Goal: Task Accomplishment & Management: Manage account settings

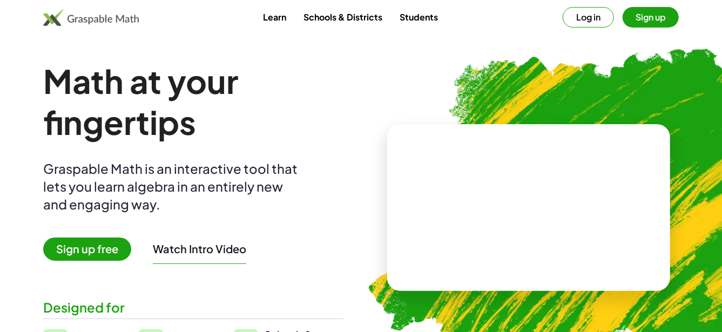
click at [600, 22] on div at bounding box center [605, 100] width 211 height 178
click at [327, 22] on link "Schools & Districts" at bounding box center [343, 17] width 96 height 20
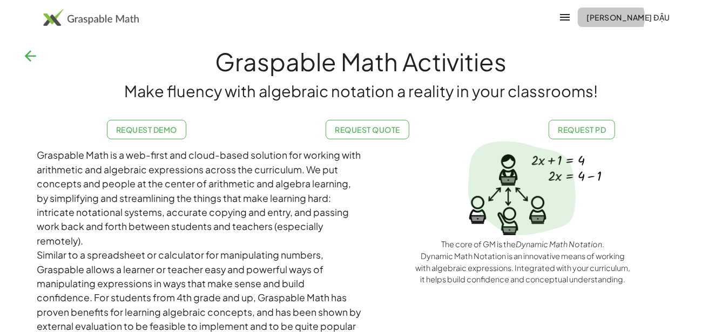
click at [632, 16] on span "hoàng đậu" at bounding box center [629, 17] width 84 height 10
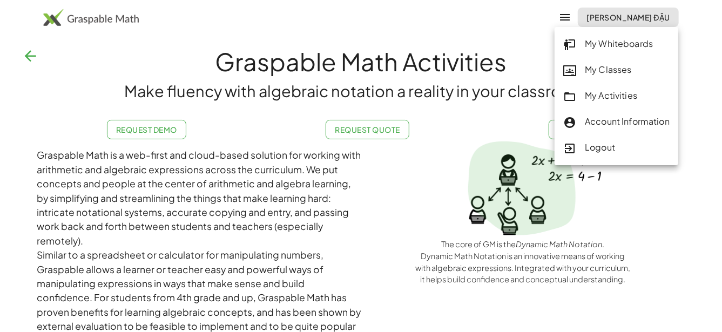
click at [599, 48] on div "My Whiteboards" at bounding box center [617, 44] width 106 height 14
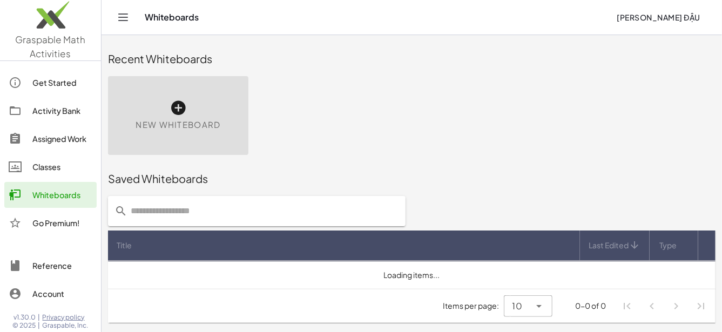
click at [662, 20] on span "hoàng đậu" at bounding box center [659, 17] width 84 height 10
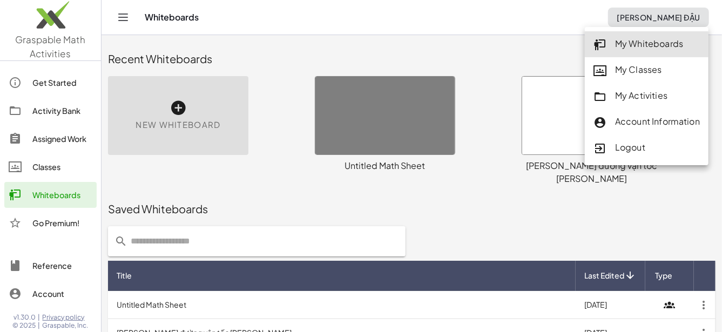
click at [629, 98] on div "My Activities" at bounding box center [647, 96] width 106 height 14
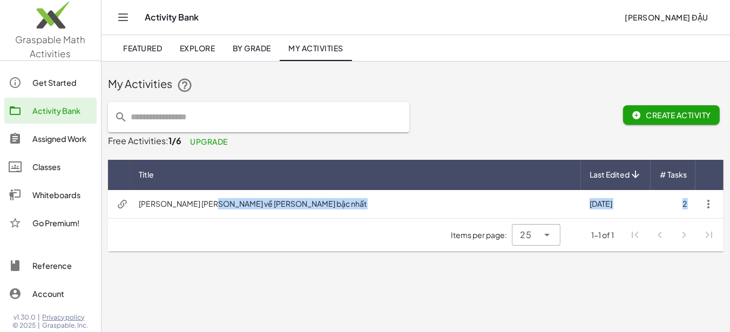
drag, startPoint x: 202, startPoint y: 209, endPoint x: 324, endPoint y: 234, distance: 124.3
click at [292, 242] on div "Title Last Edited # Tasks Phương trình quy về phương trình bậc nhất 7/29/2024 2…" at bounding box center [416, 206] width 616 height 92
click at [325, 234] on div "Items per page: 25 ** 1-1 of 1" at bounding box center [416, 235] width 616 height 33
click at [676, 116] on span "Create Activity" at bounding box center [671, 115] width 79 height 10
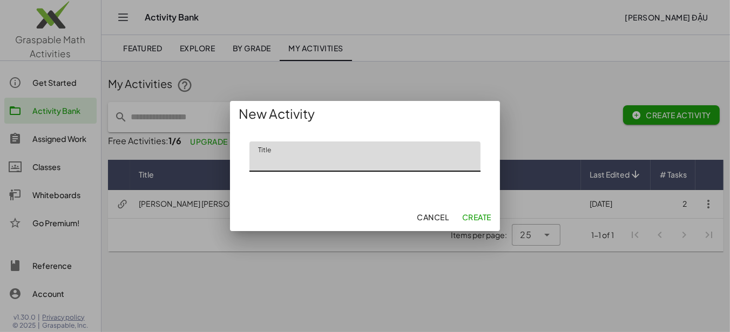
click at [360, 167] on input "Title" at bounding box center [365, 157] width 231 height 30
type input "**********"
click at [471, 224] on button "Create" at bounding box center [477, 216] width 38 height 19
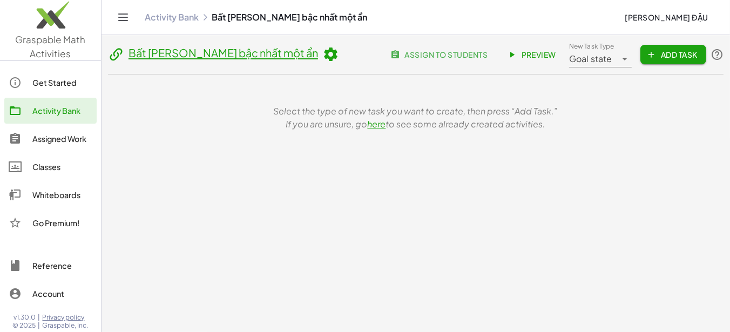
click at [301, 116] on div "Select the type of new task you want to create, then press “Add Task.” If you a…" at bounding box center [416, 118] width 603 height 26
click at [681, 59] on button "Add Task" at bounding box center [674, 54] width 66 height 19
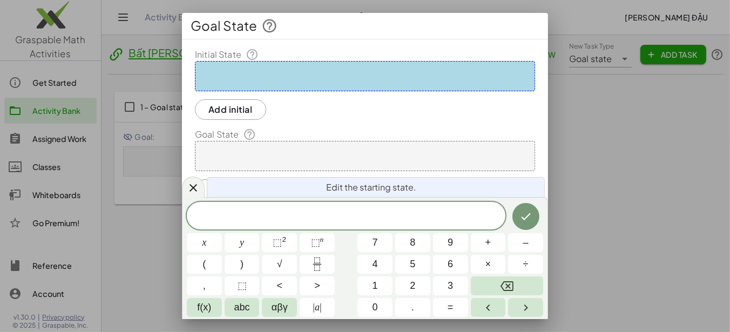
click at [355, 73] on div at bounding box center [365, 76] width 340 height 30
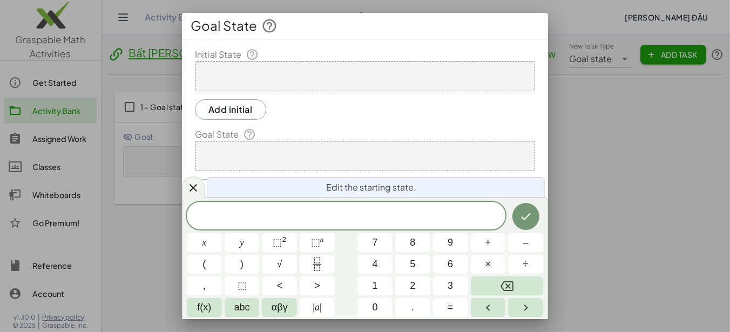
click at [280, 73] on div at bounding box center [365, 76] width 340 height 30
click at [367, 217] on span "​" at bounding box center [346, 217] width 319 height 15
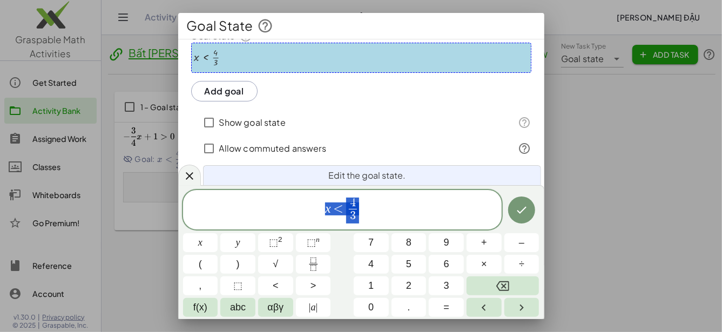
scroll to position [2, 0]
click at [512, 216] on button "Done" at bounding box center [521, 210] width 27 height 27
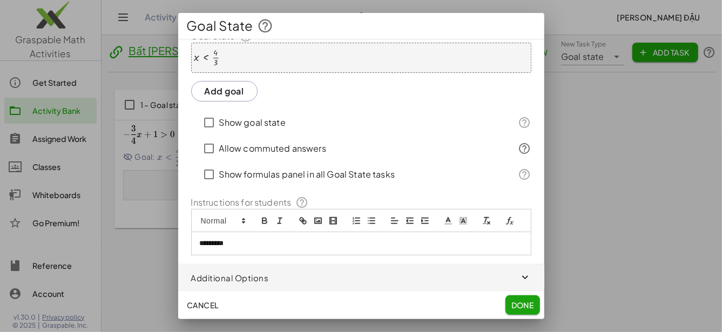
click at [292, 136] on label "Allow commuted answers" at bounding box center [272, 149] width 107 height 26
drag, startPoint x: 292, startPoint y: 135, endPoint x: 373, endPoint y: 133, distance: 81.1
click at [292, 136] on label "Allow commuted answers" at bounding box center [272, 149] width 107 height 26
click at [514, 142] on span at bounding box center [522, 148] width 17 height 13
click at [519, 142] on icon at bounding box center [525, 148] width 13 height 13
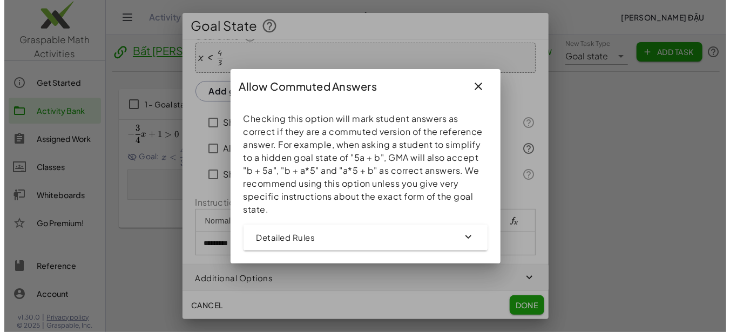
scroll to position [97, 0]
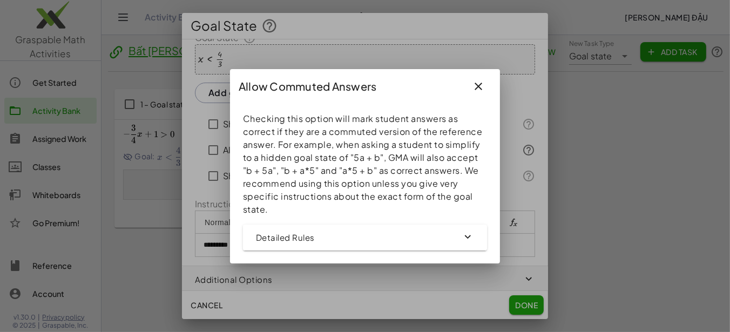
click at [519, 137] on div at bounding box center [365, 166] width 730 height 332
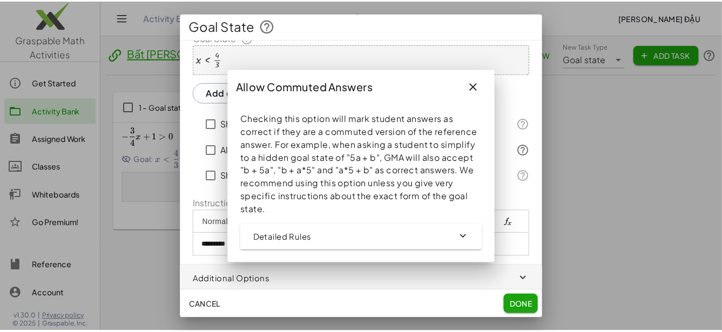
scroll to position [110, 0]
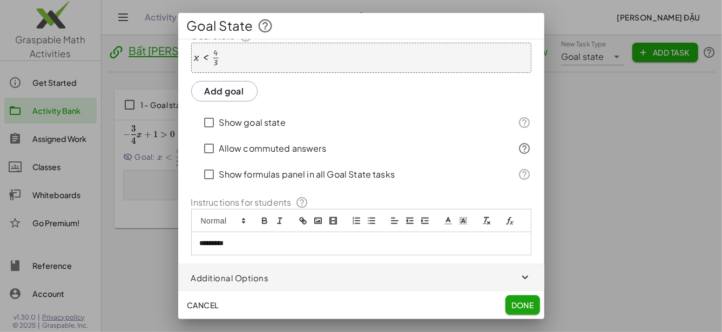
click at [247, 162] on label "Show formulas panel in all Goal State tasks" at bounding box center [307, 175] width 176 height 26
click at [257, 144] on label "Allow commuted answers" at bounding box center [272, 149] width 107 height 26
click at [299, 162] on label "Show formulas panel in all Goal State tasks" at bounding box center [307, 175] width 176 height 26
click at [513, 291] on div "Cancel Done" at bounding box center [361, 305] width 366 height 28
click at [515, 308] on span "Done" at bounding box center [522, 305] width 23 height 10
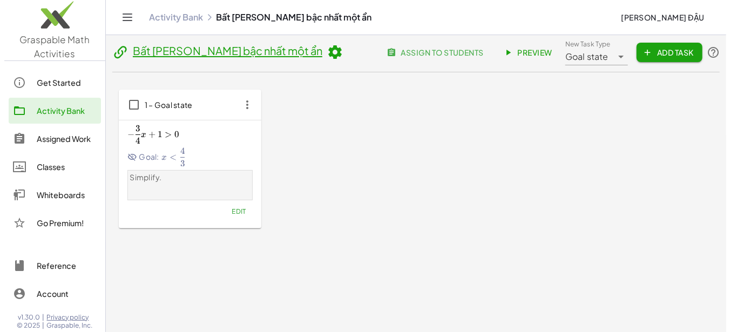
scroll to position [0, 0]
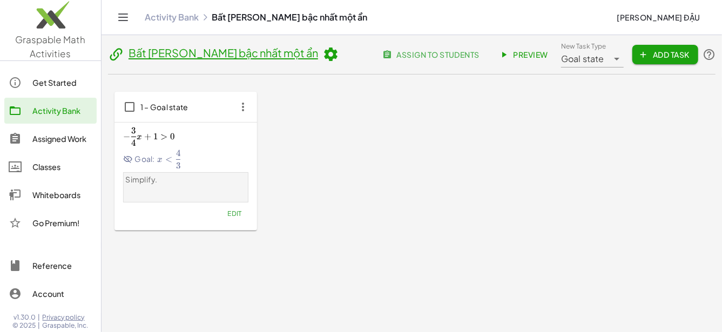
click at [202, 108] on div "1 – Goal state" at bounding box center [186, 107] width 143 height 30
click at [166, 146] on div "− 3 4 x + 1 > 0 -\frac{3}{4}x+1>0 − 4 3 ​ x + 1 > 0 Goal: x < 4 3 x<\frac{4}{3}…" at bounding box center [185, 146] width 125 height 43
click at [147, 171] on div "− 3 4 x + 1 > 0 -\frac{3}{4}x+1>0 − 4 3 ​ x + 1 > 0 Goal: x < 4 3 x<\frac{4}{3}…" at bounding box center [185, 173] width 125 height 96
click at [493, 53] on link "Preview" at bounding box center [525, 54] width 64 height 19
click at [655, 59] on button "Add Task" at bounding box center [666, 54] width 66 height 19
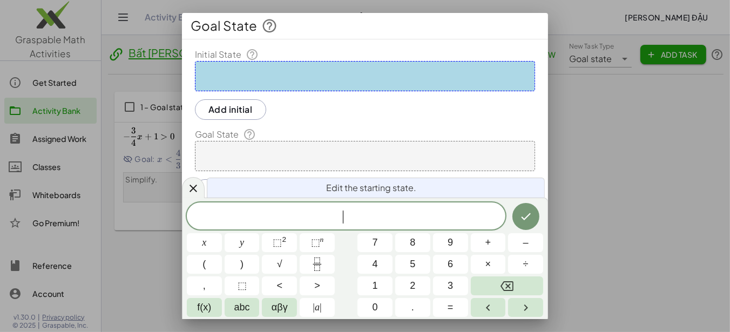
click at [397, 224] on span "​" at bounding box center [346, 217] width 319 height 15
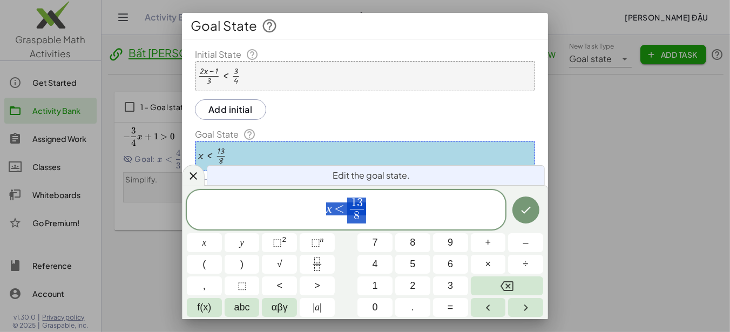
click at [529, 200] on button "Done" at bounding box center [526, 210] width 27 height 27
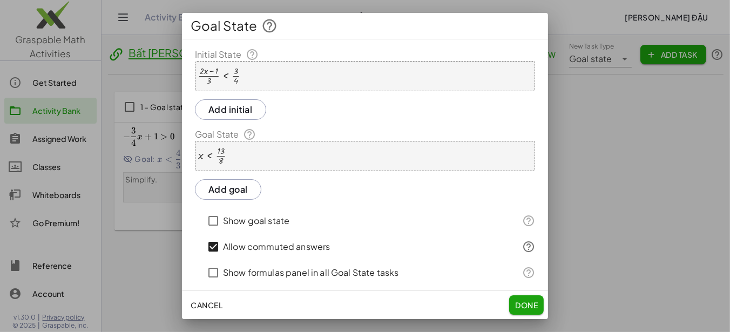
drag, startPoint x: 533, startPoint y: 298, endPoint x: 320, endPoint y: 226, distance: 225.2
click at [325, 226] on div "Goal State Initial State · ( + · 2 · x − 1 ) · 3 < · 3 · 4 Add initial Goal Sta…" at bounding box center [365, 166] width 366 height 306
click at [527, 306] on span "Done" at bounding box center [526, 305] width 23 height 10
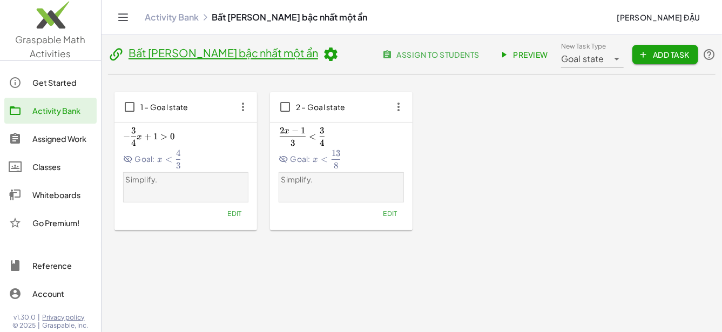
click at [490, 131] on div "1 – Goal state − 3 4 x + 1 > 0 -\frac{3}{4}x+1>0 − 4 3 ​ x + 1 > 0 Goal: x < 4 …" at bounding box center [412, 161] width 595 height 139
click at [659, 51] on span "Add Task" at bounding box center [665, 55] width 49 height 10
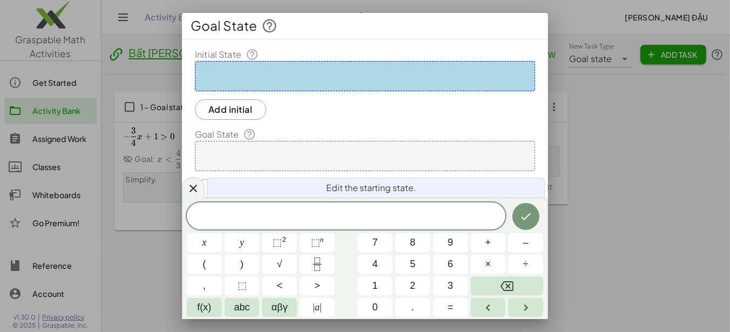
click at [345, 208] on div "​" at bounding box center [346, 216] width 319 height 27
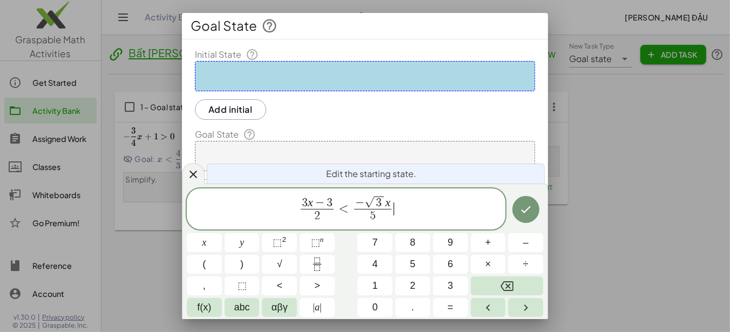
click at [393, 202] on span "− √ 3 x 5 ​" at bounding box center [373, 210] width 42 height 28
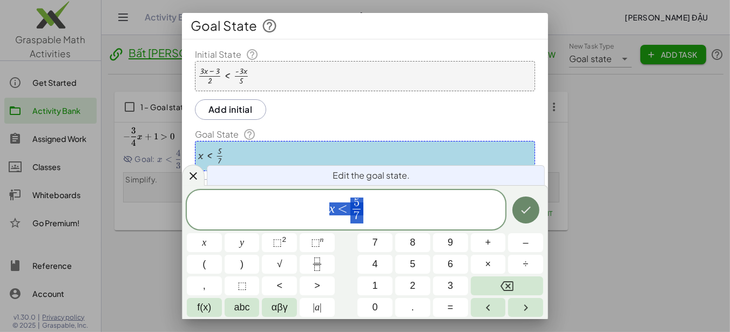
click at [520, 208] on icon "Done" at bounding box center [526, 210] width 13 height 13
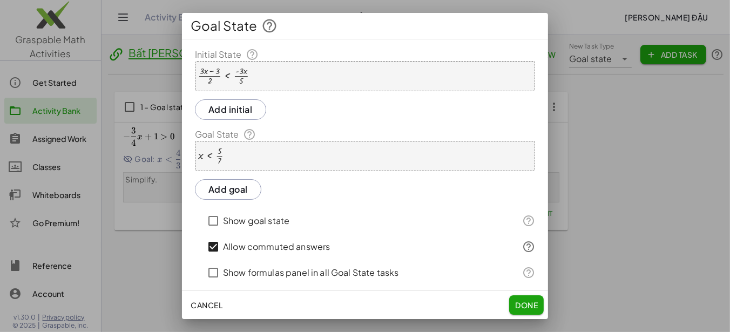
click at [648, 203] on div at bounding box center [365, 166] width 730 height 332
click at [524, 309] on span "Done" at bounding box center [526, 305] width 23 height 10
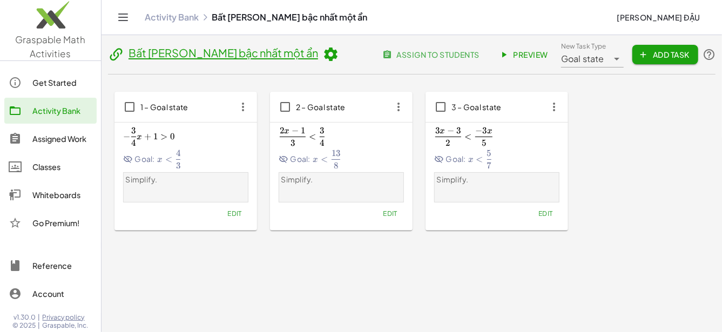
click at [469, 136] on span "<" at bounding box center [468, 136] width 7 height 11
click at [454, 178] on p "Simplify." at bounding box center [497, 180] width 120 height 11
click at [461, 182] on p "Simplify." at bounding box center [497, 180] width 120 height 11
click at [468, 182] on p "Simplify." at bounding box center [497, 180] width 120 height 11
click at [586, 52] on span "Goal state" at bounding box center [582, 58] width 43 height 13
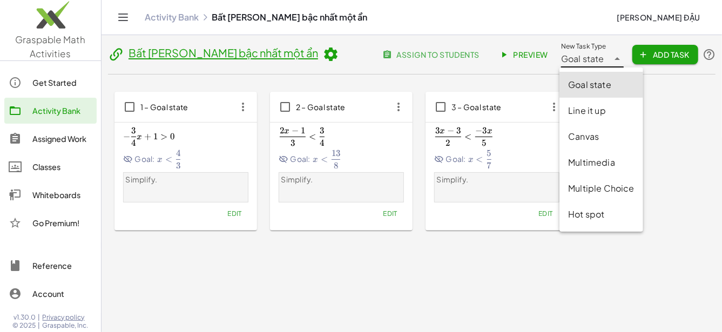
click at [586, 52] on span "Goal state" at bounding box center [582, 58] width 43 height 13
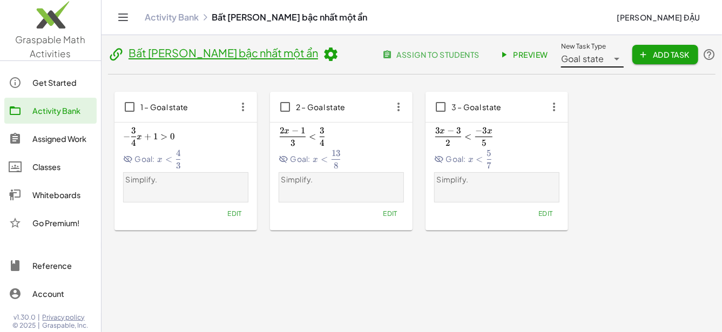
click at [603, 183] on div "1 – Goal state − 3 4 x + 1 > 0 -\frac{3}{4}x+1>0 − 4 3 ​ x + 1 > 0 Goal: x < 4 …" at bounding box center [412, 161] width 595 height 139
click at [323, 57] on icon at bounding box center [331, 54] width 16 height 16
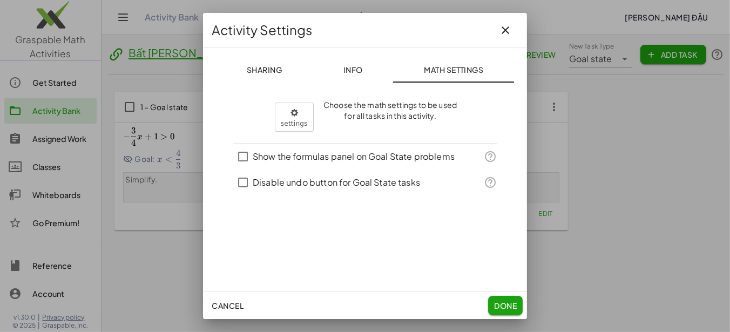
click at [124, 60] on div at bounding box center [365, 166] width 730 height 332
click at [159, 46] on div at bounding box center [365, 166] width 730 height 332
click at [353, 59] on button "Info" at bounding box center [353, 70] width 81 height 26
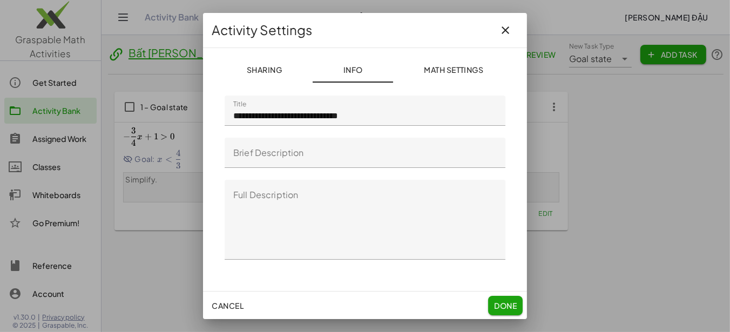
click at [254, 72] on span "Sharing" at bounding box center [264, 70] width 36 height 10
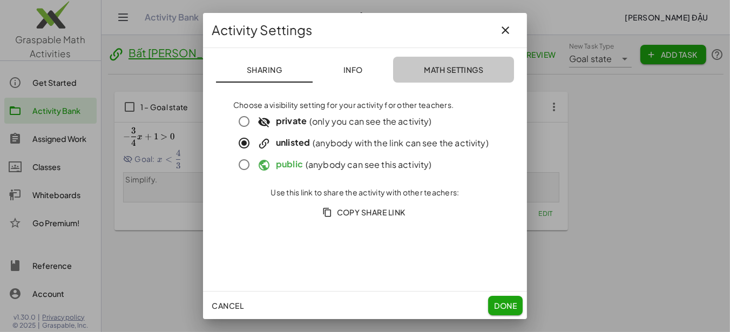
click at [454, 72] on span "Math Settings" at bounding box center [454, 70] width 60 height 10
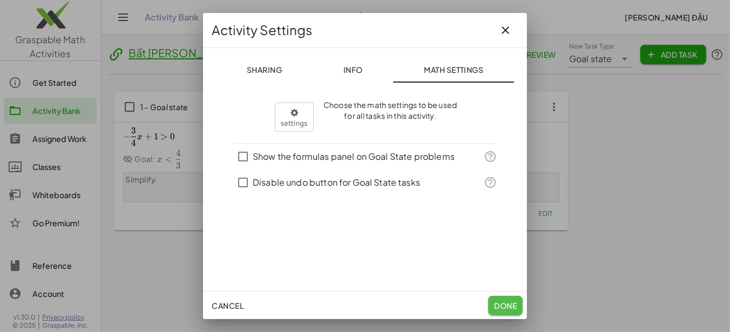
click at [501, 305] on span "Done" at bounding box center [505, 306] width 23 height 10
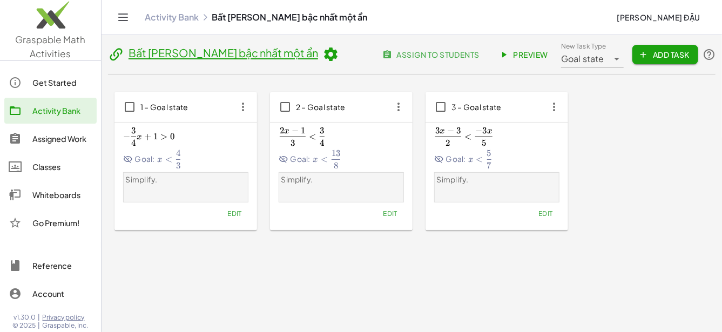
click at [137, 52] on link "Bất phương trình bậc nhất một ẩn" at bounding box center [224, 53] width 190 height 14
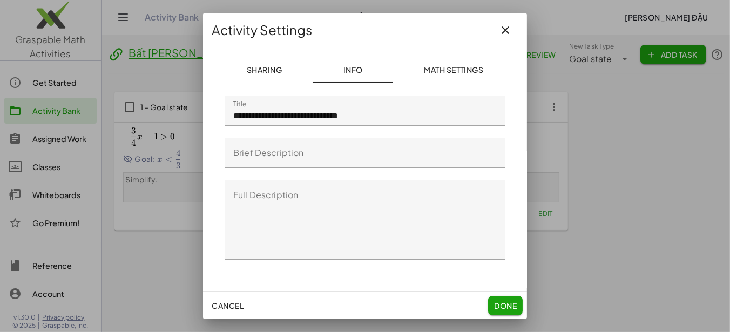
click at [152, 96] on div at bounding box center [365, 166] width 730 height 332
click at [504, 34] on icon "button" at bounding box center [505, 30] width 13 height 13
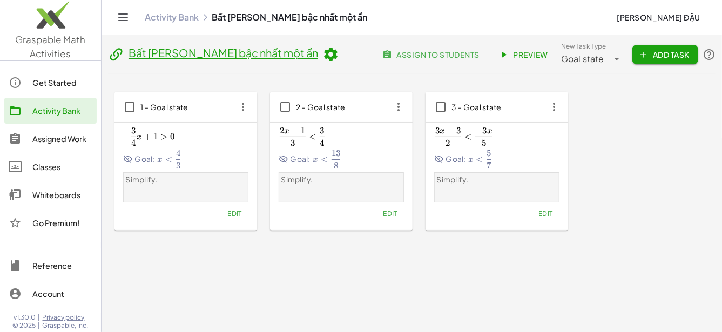
click at [113, 52] on icon at bounding box center [116, 54] width 16 height 16
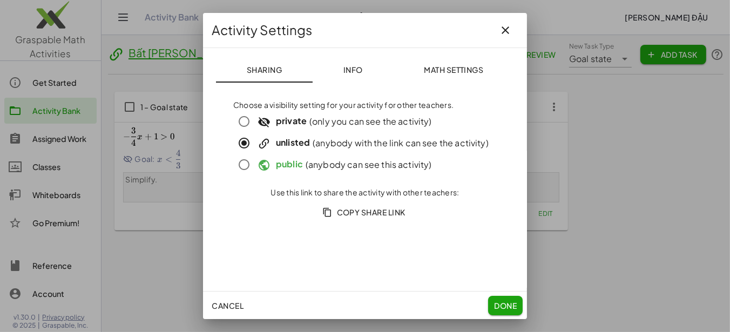
click at [376, 216] on span "Copy Share Link" at bounding box center [365, 212] width 81 height 10
click at [515, 32] on button "button" at bounding box center [506, 30] width 26 height 26
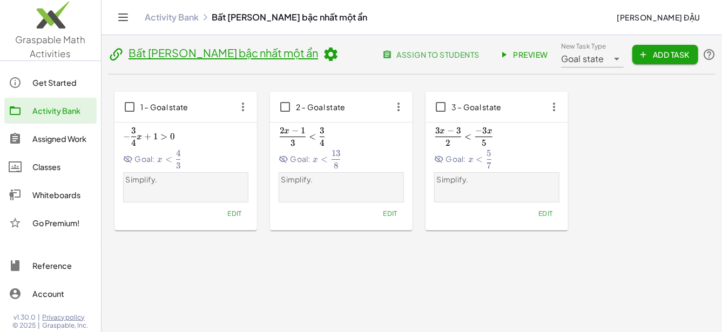
click at [670, 190] on div "1 – Goal state − 3 4 x + 1 > 0 -\frac{3}{4}x+1>0 − 4 3 ​ x + 1 > 0 Goal: x < 4 …" at bounding box center [412, 161] width 595 height 139
click at [435, 52] on span "assign to students" at bounding box center [432, 55] width 95 height 10
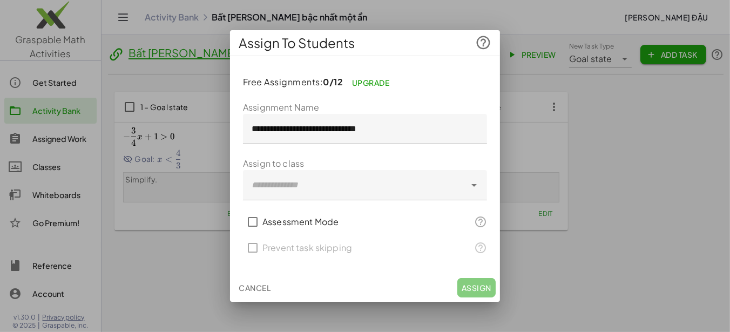
drag, startPoint x: 352, startPoint y: 125, endPoint x: 357, endPoint y: 140, distance: 16.3
click at [352, 125] on input "**********" at bounding box center [365, 129] width 244 height 30
click at [336, 214] on label "Assessment Mode" at bounding box center [301, 222] width 76 height 26
click at [336, 220] on label "Assessment Mode" at bounding box center [301, 222] width 76 height 26
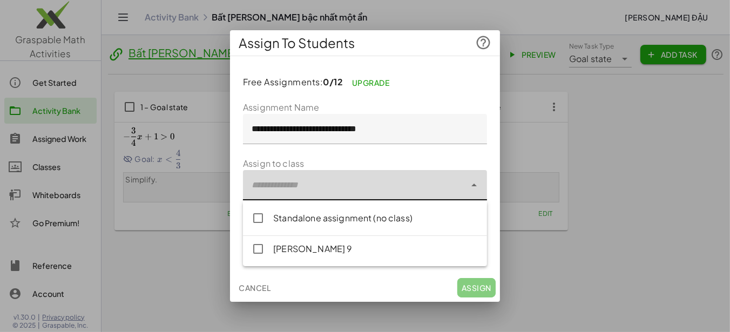
click at [368, 183] on div at bounding box center [354, 185] width 223 height 30
click at [368, 155] on form "**********" at bounding box center [365, 181] width 244 height 160
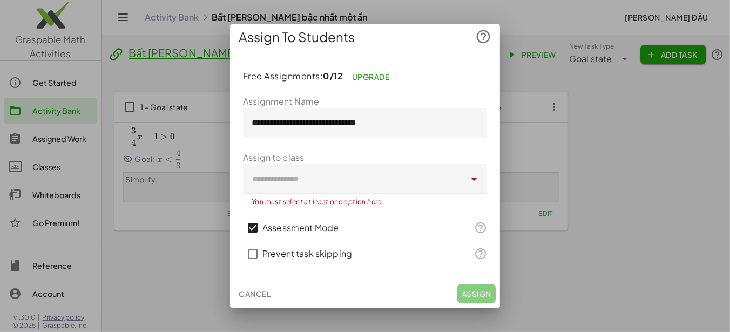
click at [330, 232] on label "Assessment Mode" at bounding box center [301, 228] width 76 height 26
click at [321, 232] on label "Assessment Mode" at bounding box center [301, 228] width 76 height 26
click at [360, 196] on div "You must select at least one option here." at bounding box center [365, 201] width 244 height 12
click at [338, 233] on label "Assessment Mode" at bounding box center [301, 228] width 76 height 26
click at [372, 190] on div at bounding box center [354, 179] width 223 height 30
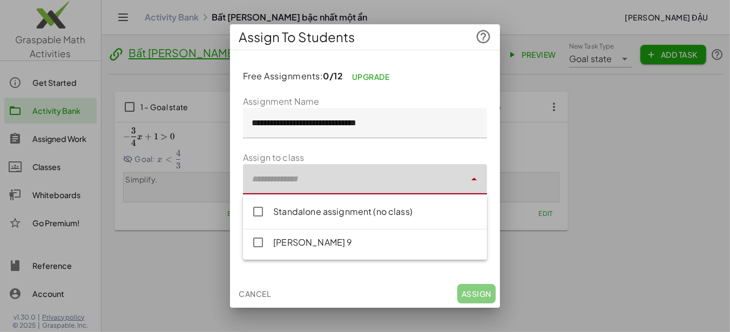
click at [350, 220] on div "Standalone assignment (no class)" at bounding box center [365, 212] width 244 height 26
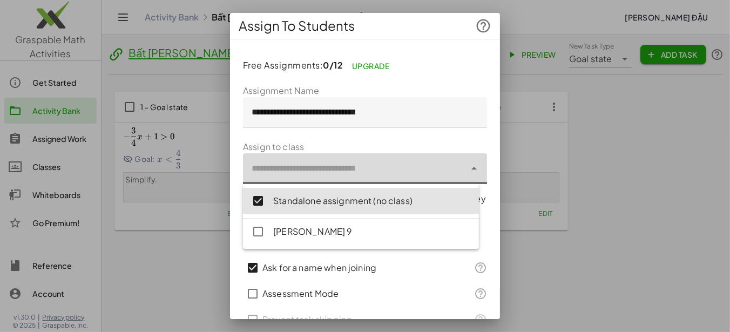
scroll to position [54, 0]
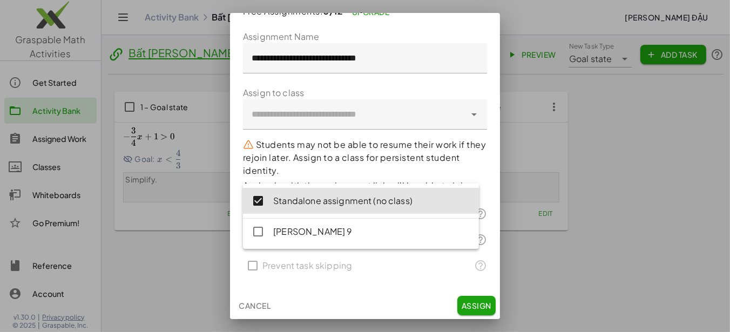
click at [397, 136] on form "**********" at bounding box center [365, 154] width 244 height 249
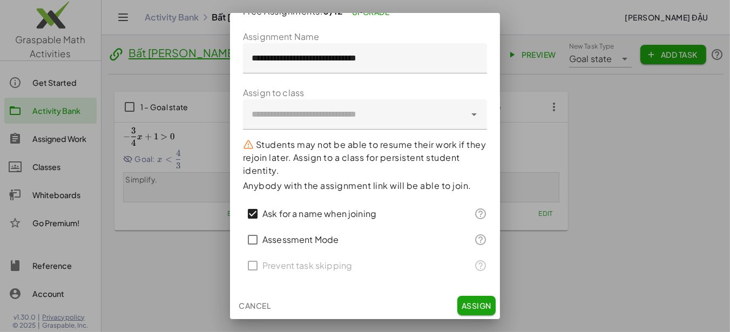
click at [380, 181] on p "Anybody with the assignment link will be able to join." at bounding box center [365, 185] width 244 height 13
click at [347, 177] on form "**********" at bounding box center [365, 154] width 244 height 249
click at [467, 311] on button "Assign" at bounding box center [477, 305] width 38 height 19
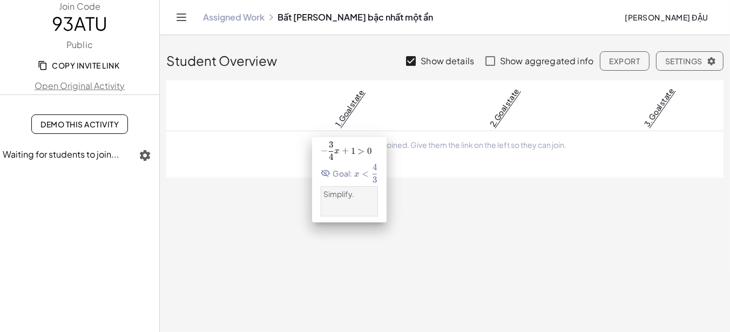
click at [352, 109] on link "1. Goal state" at bounding box center [349, 108] width 33 height 41
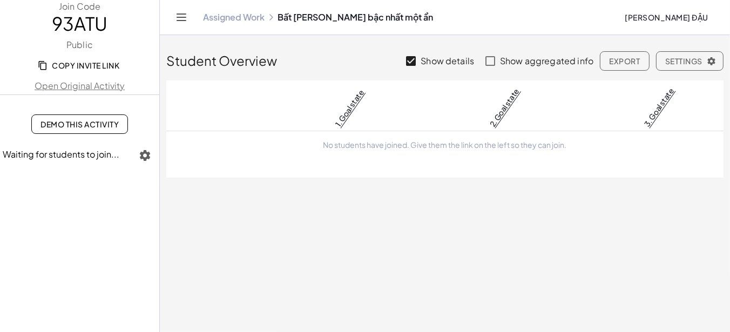
click at [94, 62] on span "Copy Invite Link" at bounding box center [79, 66] width 79 height 10
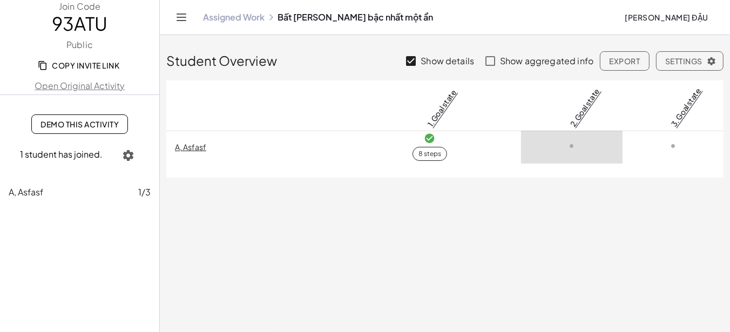
click at [182, 22] on icon "Toggle navigation" at bounding box center [181, 17] width 13 height 13
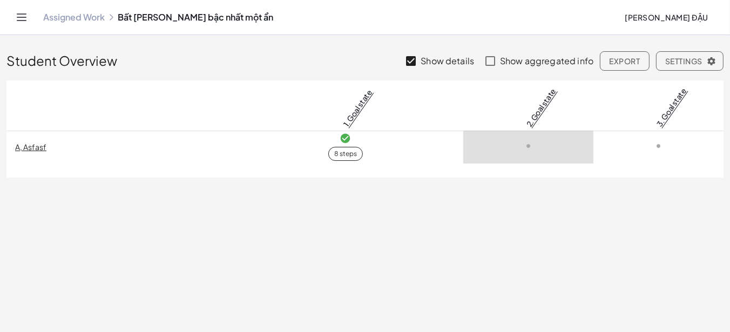
click at [36, 20] on div "Assigned Work Bất phương trình bậc nhất một ẩn hoàng đậu" at bounding box center [365, 17] width 705 height 35
click at [75, 17] on link "Assigned Work" at bounding box center [74, 17] width 62 height 11
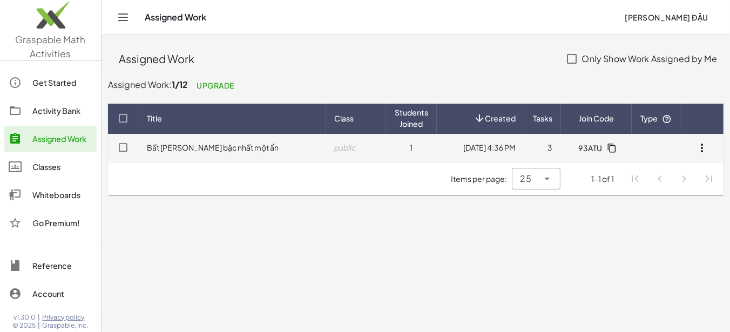
click at [326, 155] on td "Bất phương trình bậc nhất một ẩn" at bounding box center [356, 148] width 61 height 28
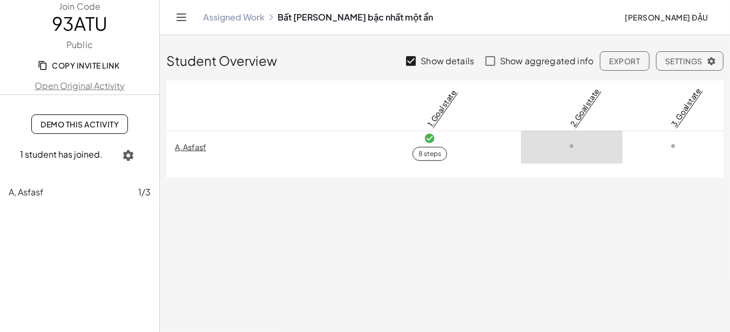
click at [131, 158] on icon "button" at bounding box center [128, 155] width 13 height 13
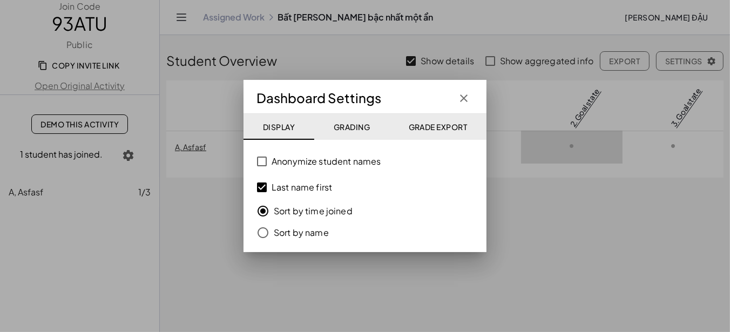
click at [361, 123] on span "Grading" at bounding box center [351, 127] width 37 height 10
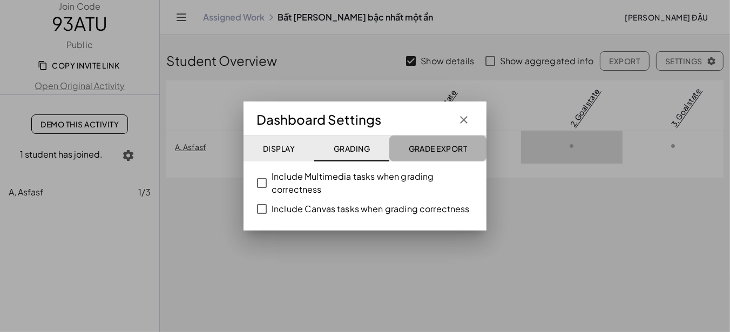
click at [443, 149] on span "Grade Export" at bounding box center [437, 149] width 59 height 10
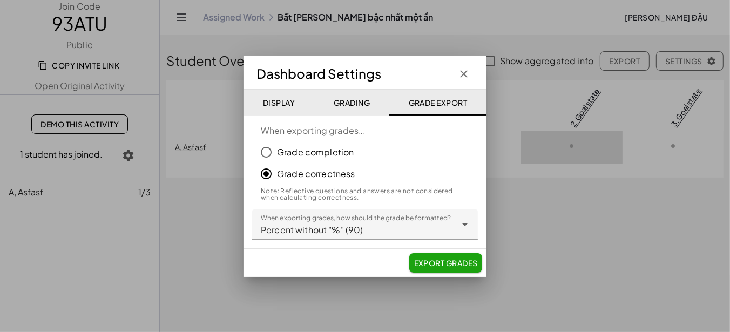
click at [471, 64] on div "Dashboard Settings" at bounding box center [365, 73] width 217 height 19
click at [481, 60] on div "**********" at bounding box center [365, 167] width 243 height 222
drag, startPoint x: 468, startPoint y: 62, endPoint x: 466, endPoint y: 68, distance: 6.0
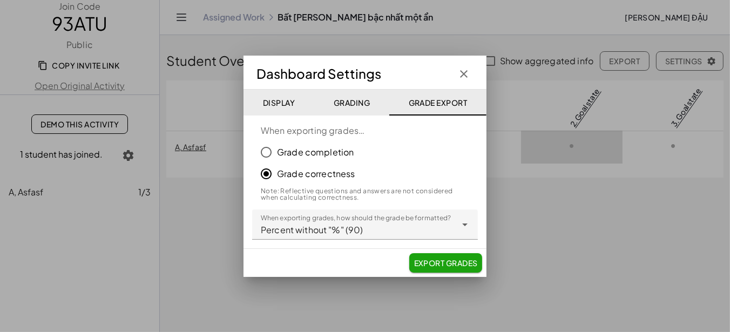
click at [466, 66] on div "**********" at bounding box center [365, 167] width 243 height 222
click at [466, 68] on icon "button" at bounding box center [464, 74] width 13 height 13
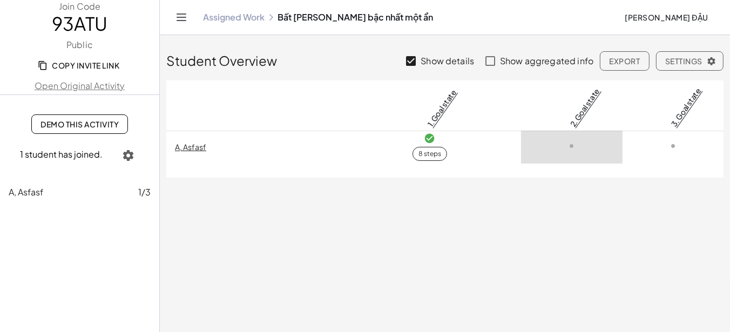
click at [653, 18] on button "hoàng đậu" at bounding box center [666, 17] width 101 height 19
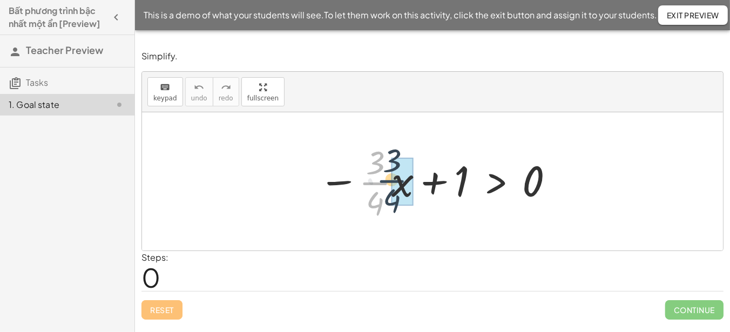
drag, startPoint x: 377, startPoint y: 180, endPoint x: 407, endPoint y: 179, distance: 30.3
click at [388, 177] on div at bounding box center [437, 181] width 248 height 83
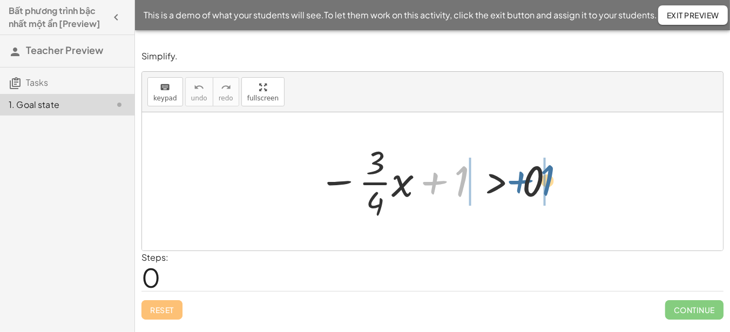
drag, startPoint x: 452, startPoint y: 185, endPoint x: 541, endPoint y: 184, distance: 88.6
click at [541, 184] on div at bounding box center [437, 181] width 248 height 83
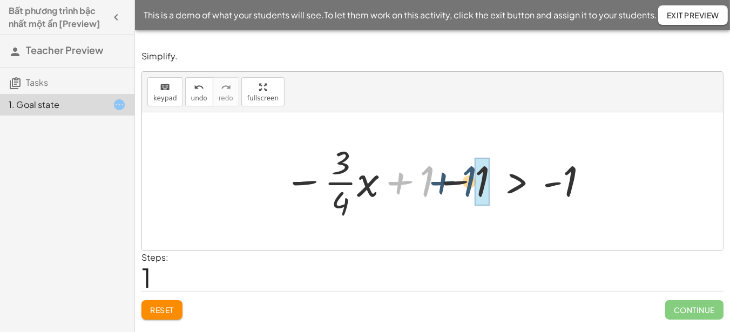
drag, startPoint x: 427, startPoint y: 177, endPoint x: 471, endPoint y: 177, distance: 43.8
click at [471, 177] on div at bounding box center [437, 181] width 316 height 83
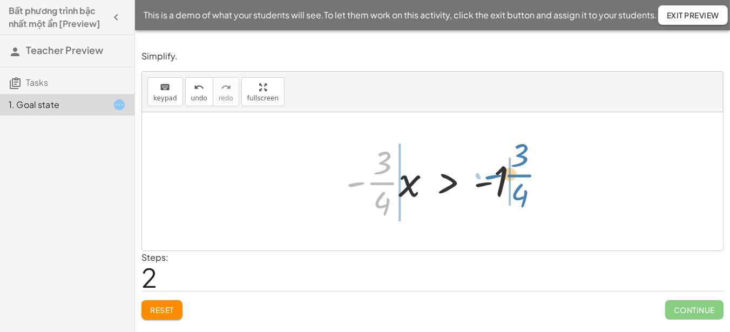
drag, startPoint x: 385, startPoint y: 182, endPoint x: 524, endPoint y: 174, distance: 138.5
click at [524, 174] on div at bounding box center [437, 181] width 192 height 83
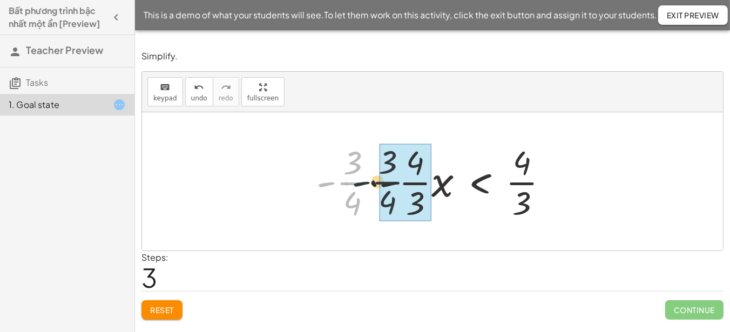
drag, startPoint x: 356, startPoint y: 184, endPoint x: 407, endPoint y: 183, distance: 50.8
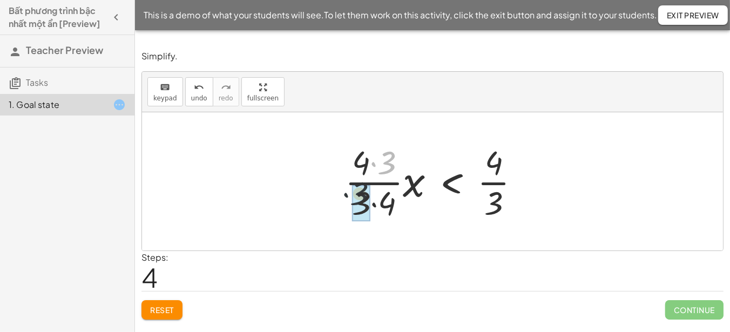
drag, startPoint x: 386, startPoint y: 163, endPoint x: 355, endPoint y: 203, distance: 50.8
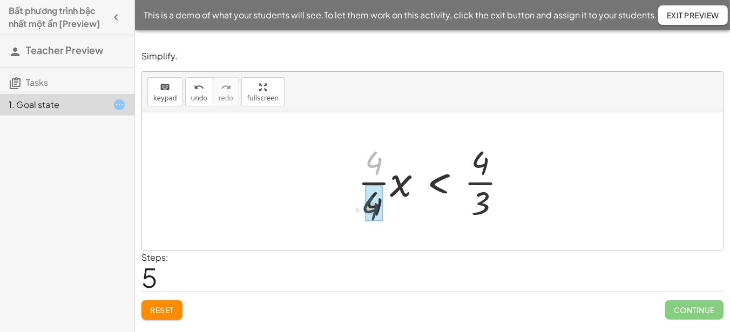
drag, startPoint x: 381, startPoint y: 162, endPoint x: 378, endPoint y: 208, distance: 46.1
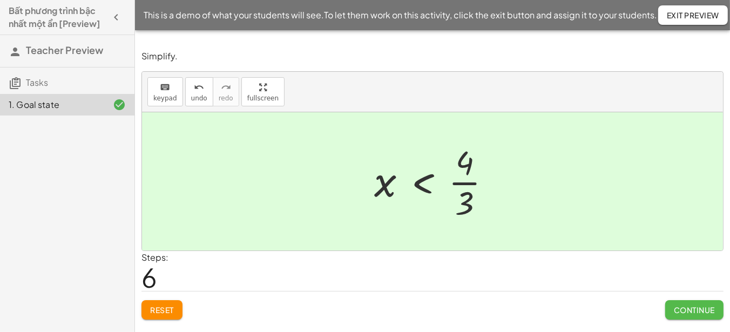
click at [680, 312] on span "Continue" at bounding box center [694, 310] width 41 height 10
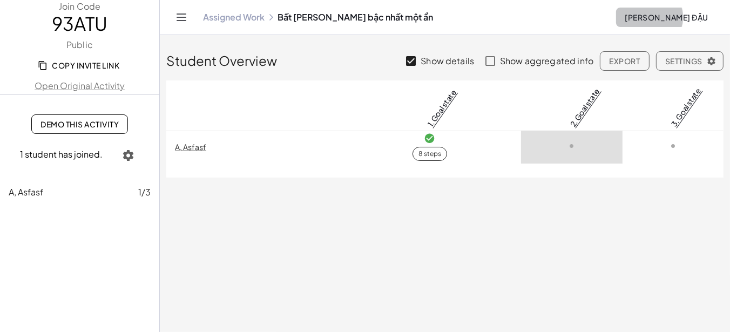
click at [687, 13] on span "[PERSON_NAME] đậu" at bounding box center [667, 17] width 84 height 10
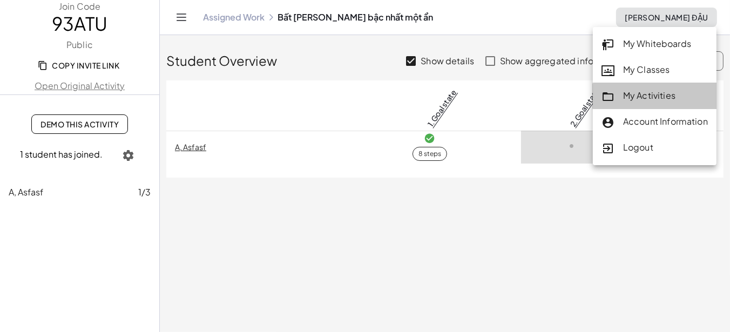
click at [666, 97] on div "My Activities" at bounding box center [655, 96] width 106 height 14
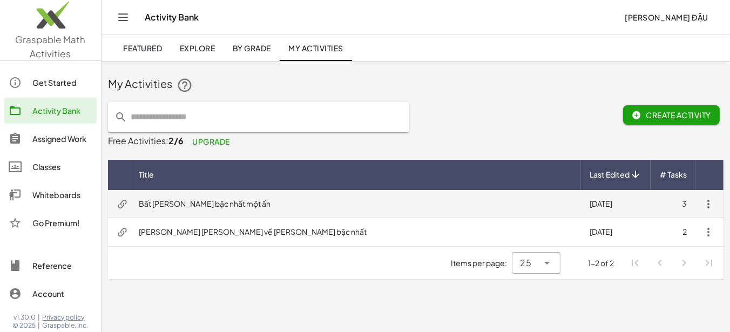
click at [706, 207] on icon "button" at bounding box center [708, 204] width 13 height 13
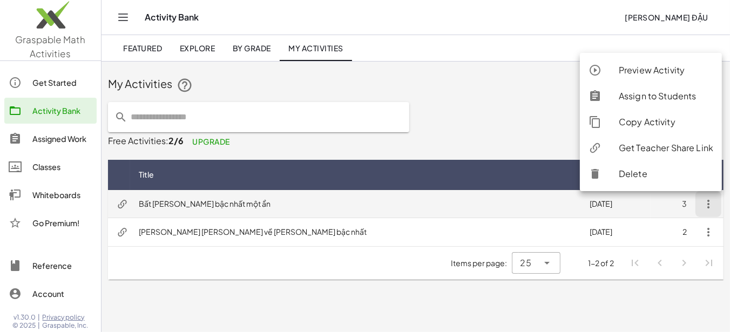
click at [398, 213] on td "Bất phương trình bậc nhất một ẩn" at bounding box center [355, 204] width 451 height 28
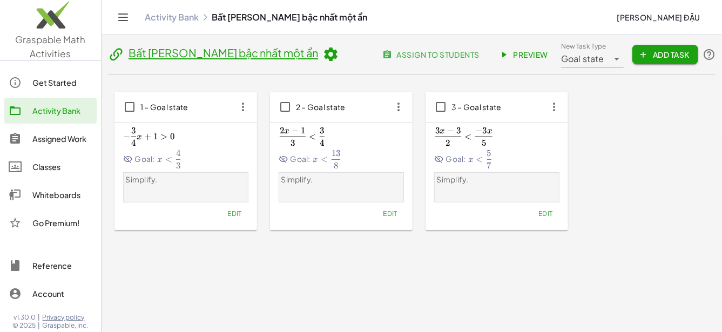
click at [643, 53] on icon "button" at bounding box center [644, 55] width 10 height 10
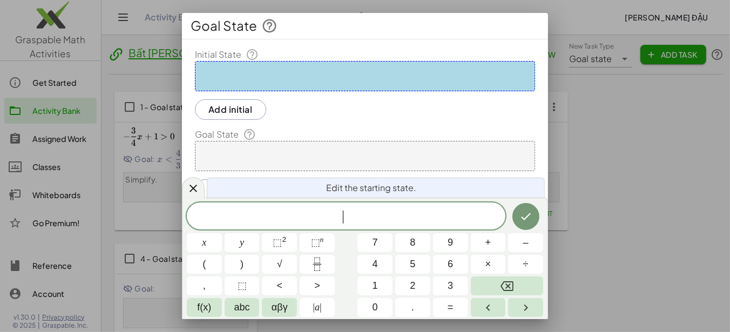
click at [375, 219] on span "​" at bounding box center [346, 217] width 319 height 15
click at [517, 214] on button "Done" at bounding box center [526, 216] width 27 height 27
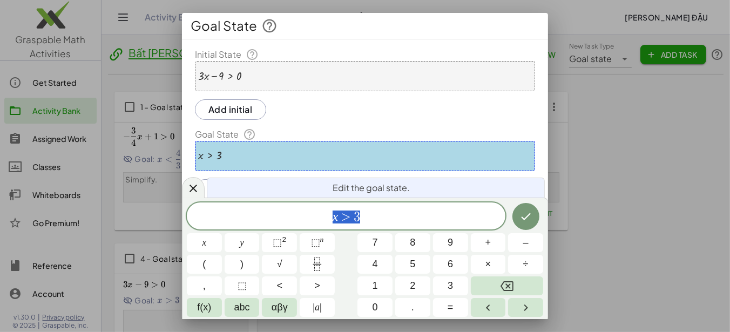
click at [591, 173] on div at bounding box center [365, 166] width 730 height 332
click at [222, 233] on div at bounding box center [204, 242] width 35 height 19
click at [519, 224] on button "Done" at bounding box center [526, 216] width 27 height 27
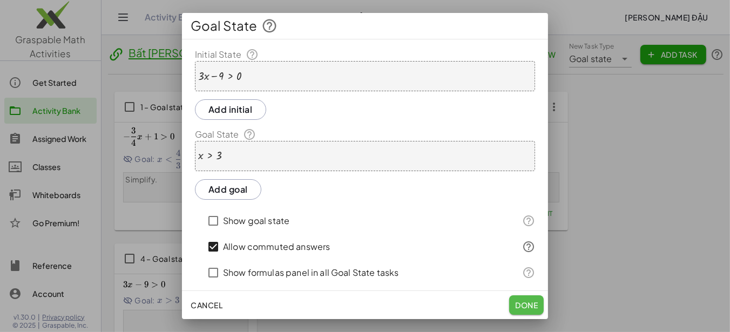
click at [521, 307] on span "Done" at bounding box center [526, 305] width 23 height 10
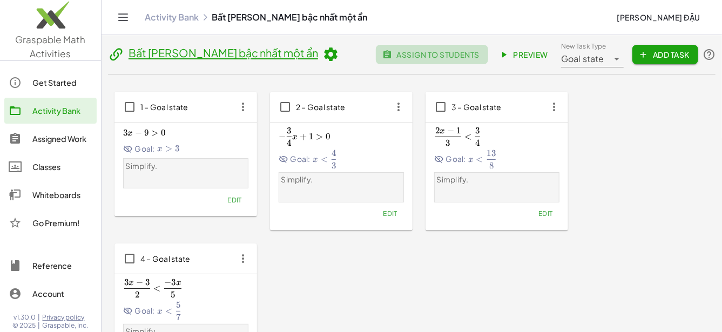
click at [455, 63] on button "assign to students" at bounding box center [432, 54] width 112 height 19
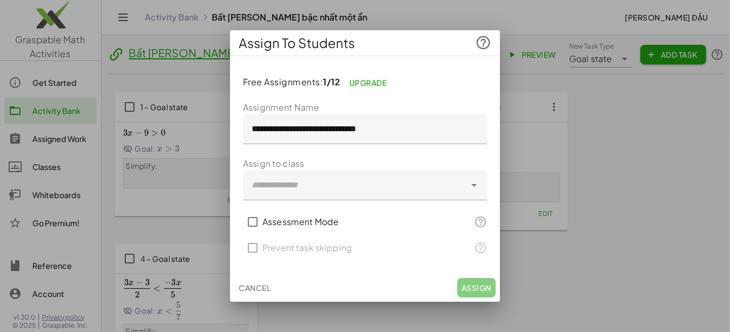
click at [561, 86] on div at bounding box center [365, 166] width 730 height 332
click at [321, 80] on p "Free Assignments: 1/12 Upgrade" at bounding box center [365, 82] width 244 height 19
click at [143, 96] on div at bounding box center [365, 166] width 730 height 332
click at [267, 291] on span "Cancel" at bounding box center [255, 288] width 32 height 10
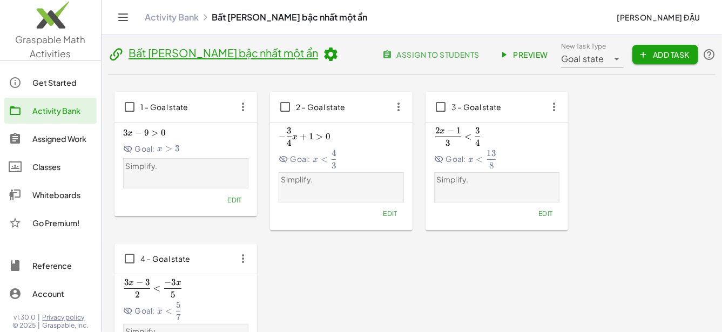
click at [680, 11] on button "hoàng đậu" at bounding box center [658, 17] width 101 height 19
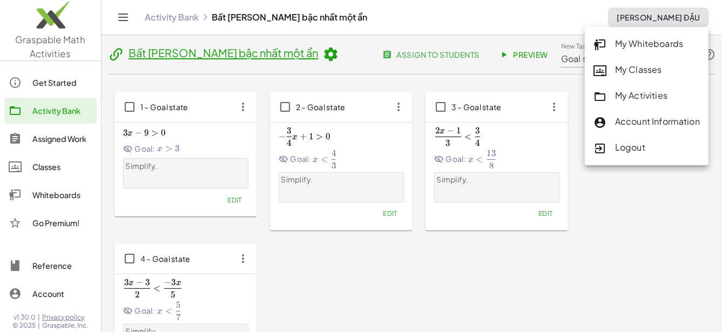
click at [70, 146] on link "Assigned Work" at bounding box center [50, 139] width 92 height 26
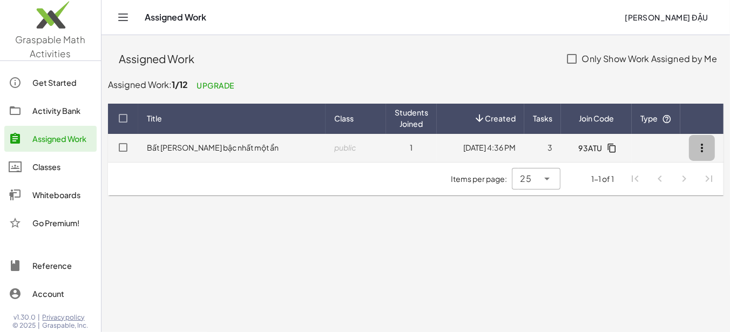
click at [697, 149] on icon "button" at bounding box center [702, 148] width 13 height 13
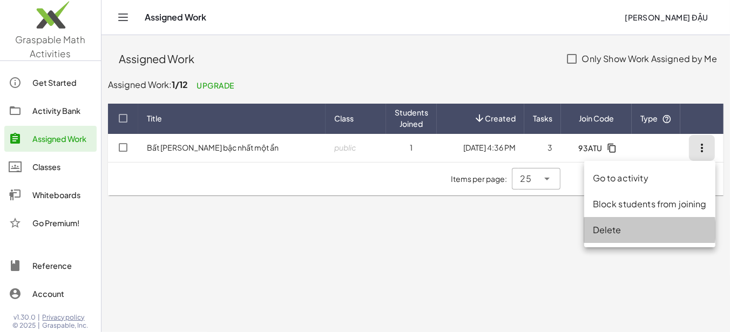
click at [626, 237] on div "Delete" at bounding box center [650, 230] width 131 height 26
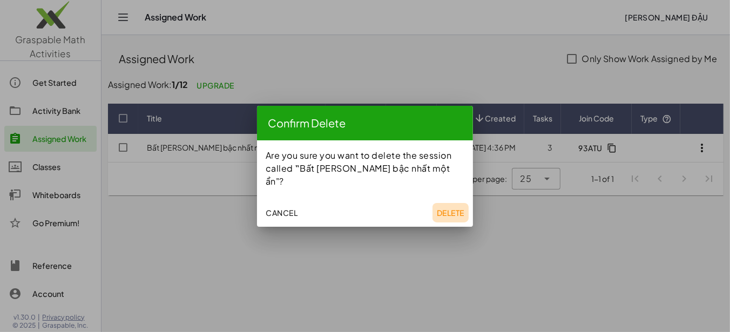
click at [434, 211] on button "Delete" at bounding box center [451, 212] width 36 height 19
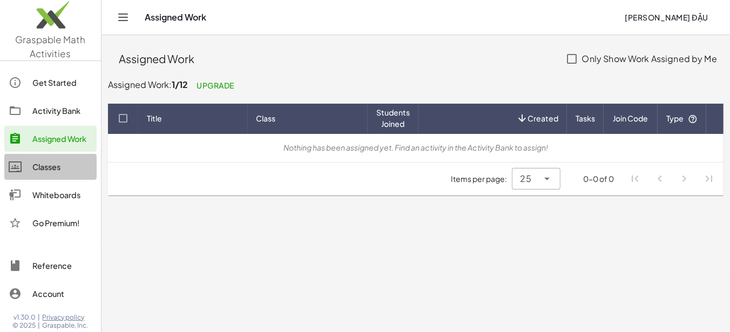
click at [68, 175] on link "Classes" at bounding box center [50, 167] width 92 height 26
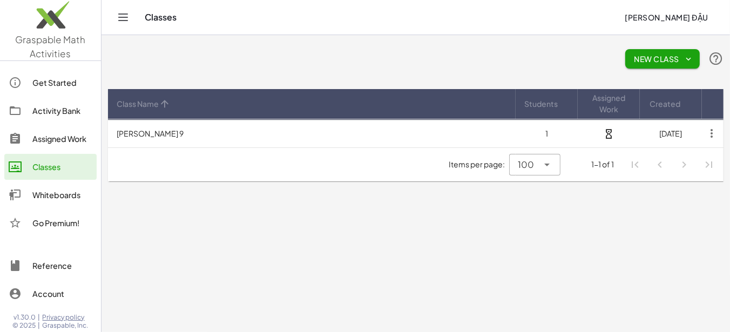
click at [70, 115] on div "Activity Bank" at bounding box center [62, 110] width 60 height 13
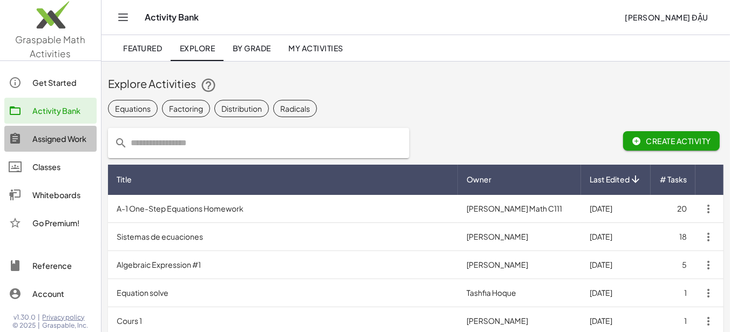
click at [71, 139] on div "Assigned Work" at bounding box center [62, 138] width 60 height 13
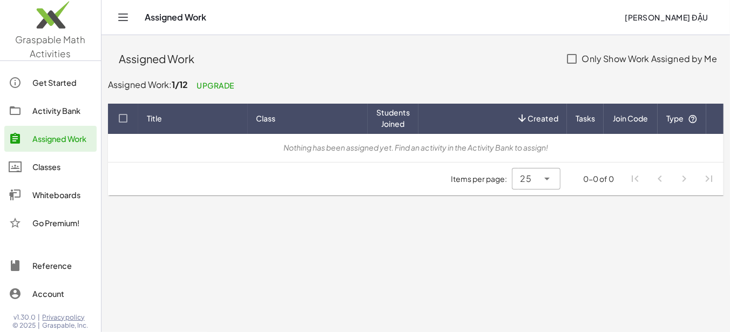
click at [76, 120] on link "Activity Bank" at bounding box center [50, 111] width 92 height 26
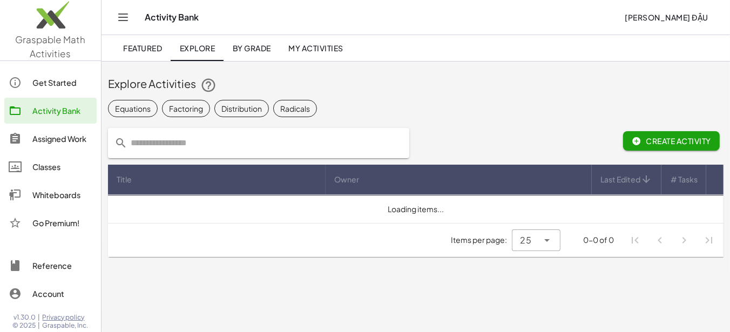
click at [72, 143] on div "Assigned Work" at bounding box center [62, 138] width 60 height 13
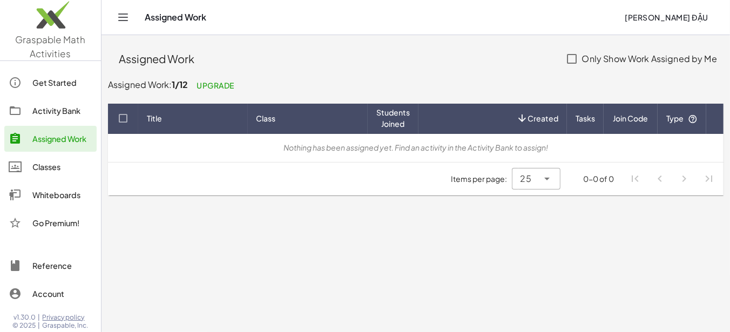
click at [79, 127] on link "Assigned Work" at bounding box center [50, 139] width 92 height 26
click at [79, 123] on div "Get Started Activity Bank Assigned Work Classes Whiteboards Go Premium!" at bounding box center [50, 153] width 101 height 177
click at [81, 120] on link "Activity Bank" at bounding box center [50, 111] width 92 height 26
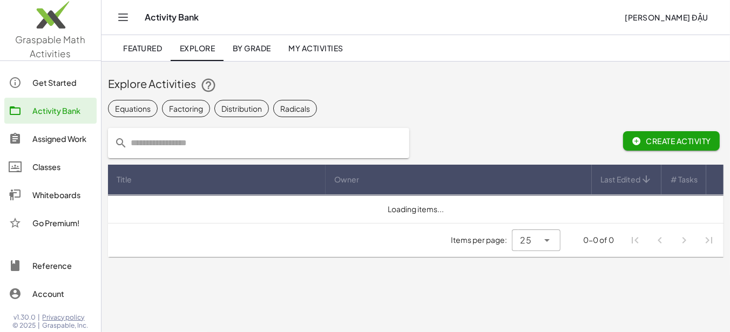
click at [53, 179] on link "Classes" at bounding box center [50, 167] width 92 height 26
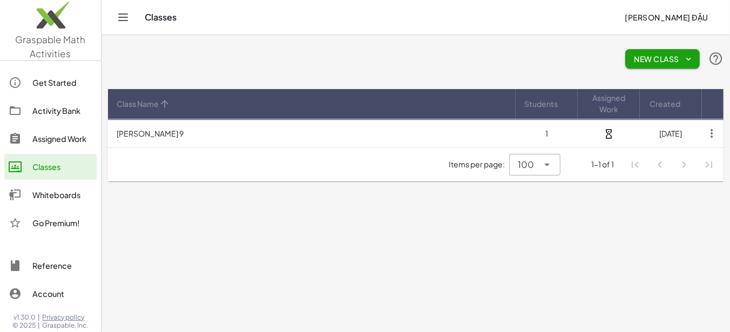
click at [70, 201] on div "Whiteboards" at bounding box center [62, 195] width 60 height 13
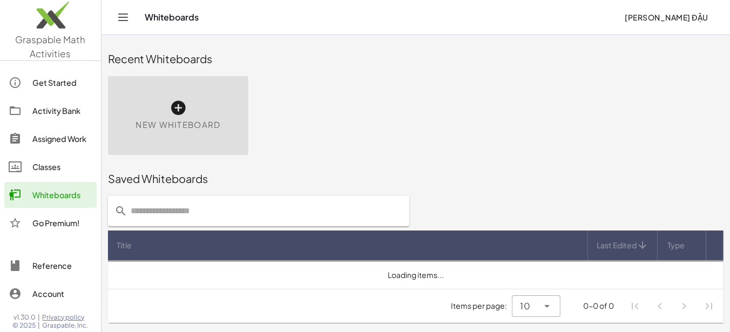
click at [57, 160] on div "Classes" at bounding box center [62, 166] width 60 height 13
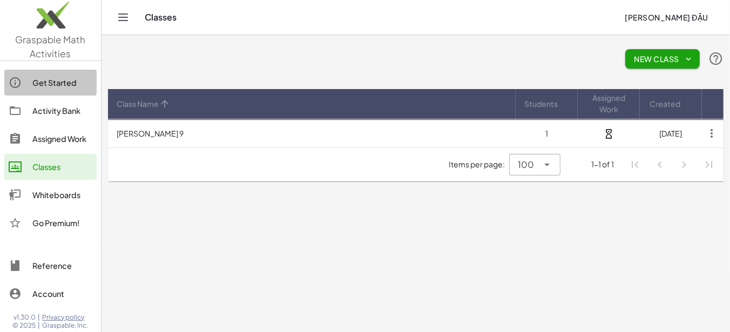
click at [77, 85] on div "Get Started" at bounding box center [62, 82] width 60 height 13
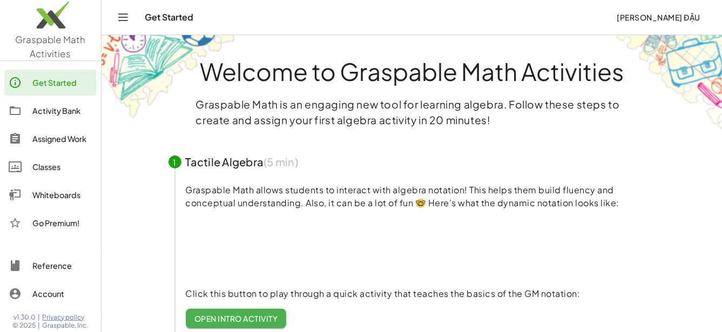
click at [31, 125] on div "Get Started Activity Bank Assigned Work Classes Whiteboards Go Premium!" at bounding box center [50, 153] width 101 height 177
click at [39, 118] on link "Activity Bank" at bounding box center [50, 111] width 92 height 26
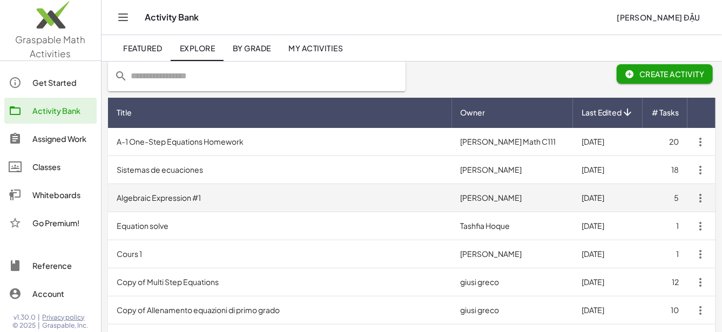
scroll to position [90, 0]
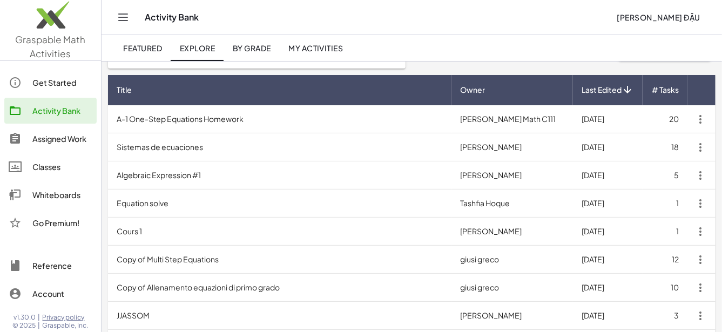
click at [18, 136] on icon at bounding box center [15, 138] width 13 height 13
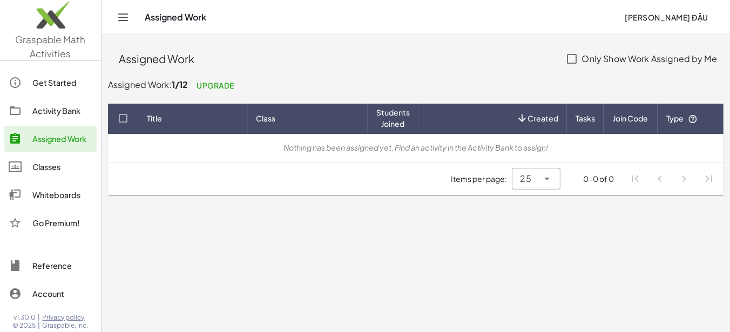
click at [693, 15] on span "hoàng đậu" at bounding box center [667, 17] width 84 height 10
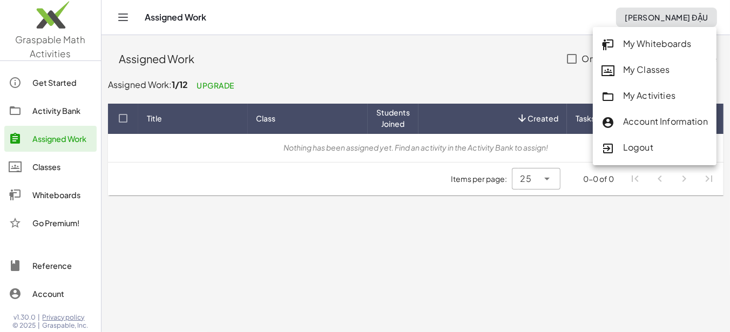
click at [639, 97] on div "My Activities" at bounding box center [655, 96] width 106 height 14
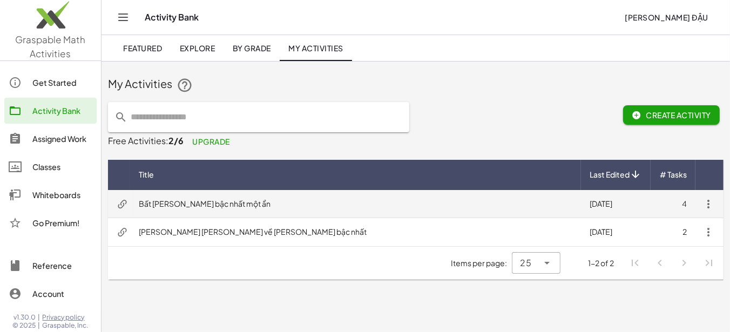
click at [323, 216] on td "Bất phương trình bậc nhất một ẩn" at bounding box center [355, 204] width 451 height 28
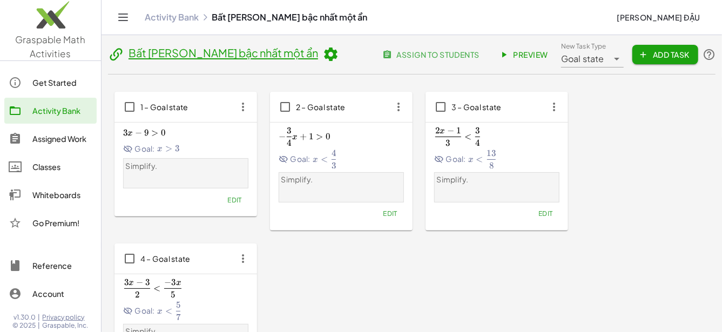
click at [406, 55] on span "assign to students" at bounding box center [432, 55] width 95 height 10
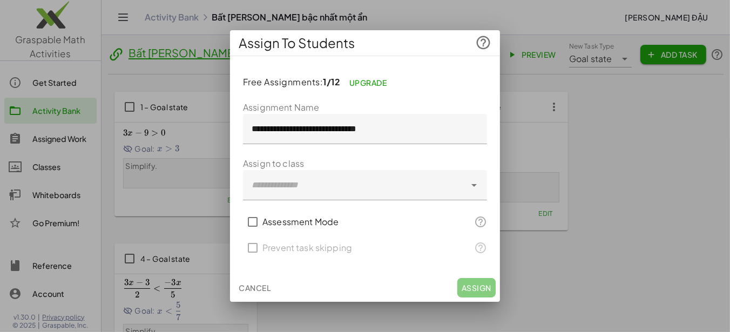
click at [317, 222] on label "Assessment Mode" at bounding box center [301, 222] width 76 height 26
click at [415, 171] on div at bounding box center [354, 185] width 223 height 30
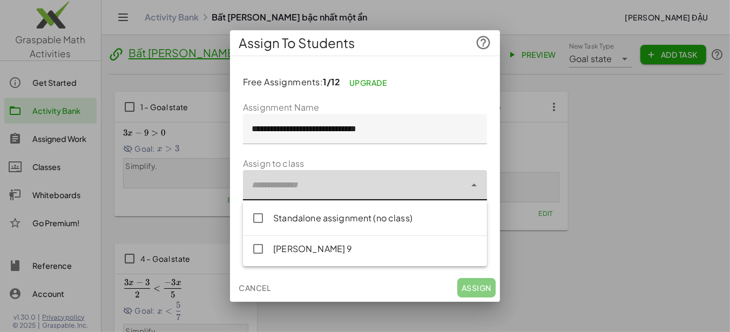
click at [379, 217] on div "Standalone assignment (no class)" at bounding box center [375, 218] width 205 height 13
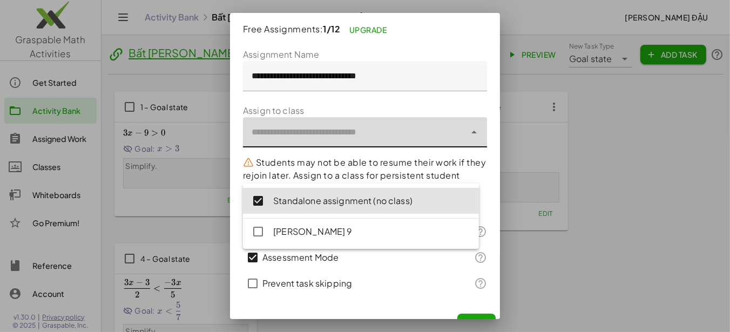
scroll to position [54, 0]
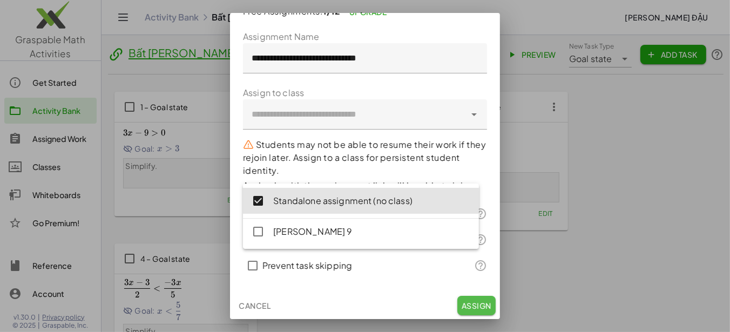
click at [459, 311] on button "Assign" at bounding box center [477, 305] width 38 height 19
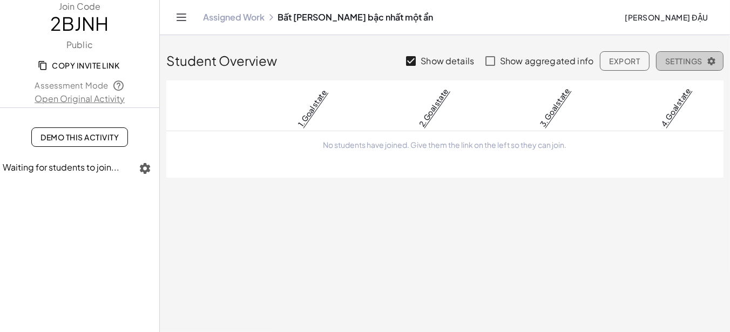
click at [670, 63] on span "Settings" at bounding box center [690, 61] width 49 height 10
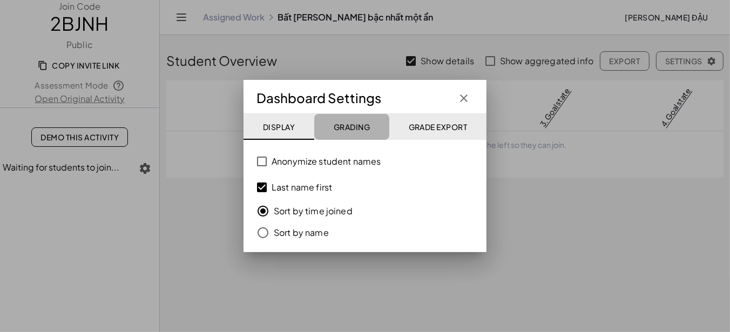
click at [366, 130] on span "Grading" at bounding box center [351, 127] width 37 height 10
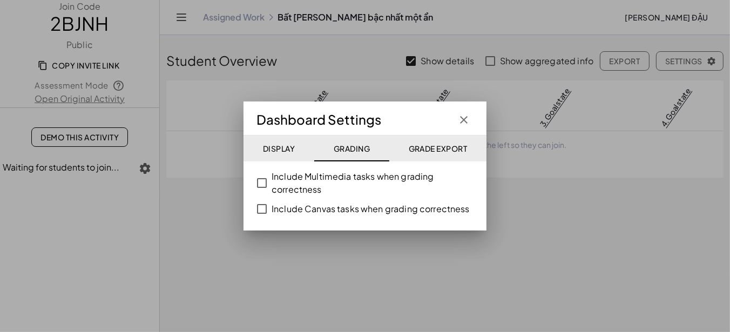
click at [390, 157] on button "Display" at bounding box center [438, 149] width 97 height 26
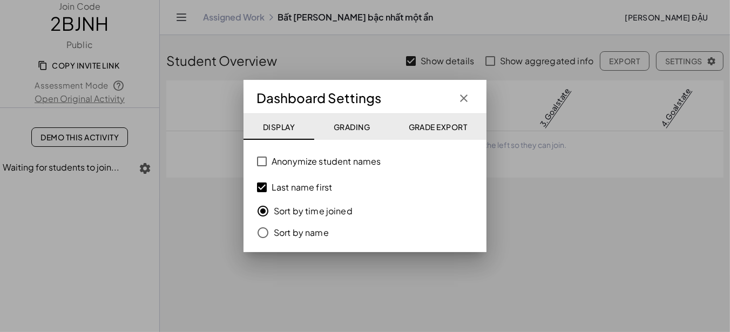
click at [209, 153] on div at bounding box center [365, 166] width 730 height 332
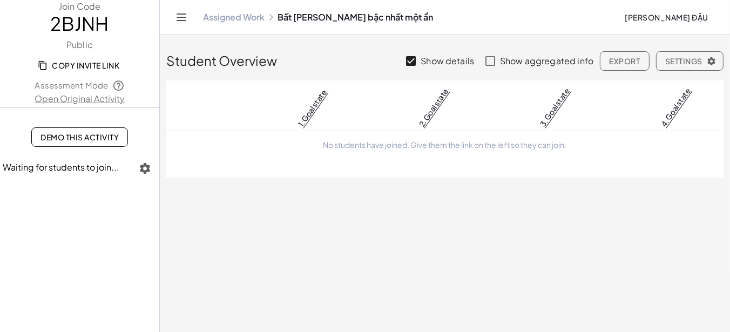
click at [149, 165] on icon "button" at bounding box center [145, 168] width 13 height 13
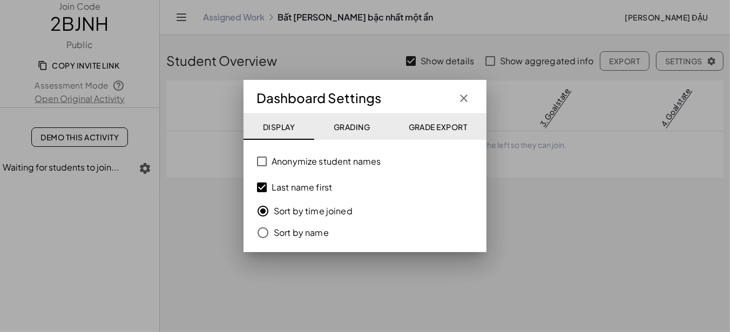
click at [163, 123] on div at bounding box center [365, 166] width 730 height 332
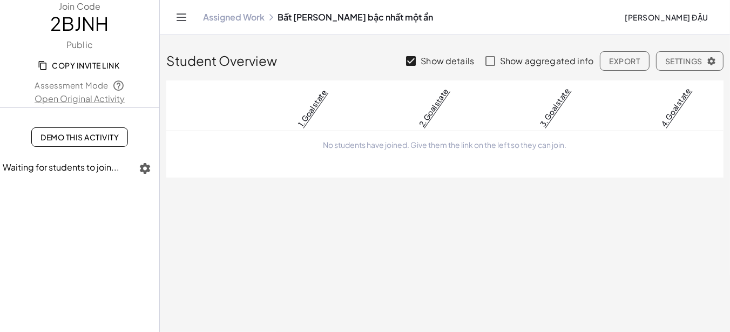
click at [172, 25] on header "Assigned Work Bất phương trình bậc nhất một ẩn hoàng đậu" at bounding box center [445, 17] width 571 height 35
click at [178, 20] on icon "Toggle navigation" at bounding box center [181, 17] width 9 height 6
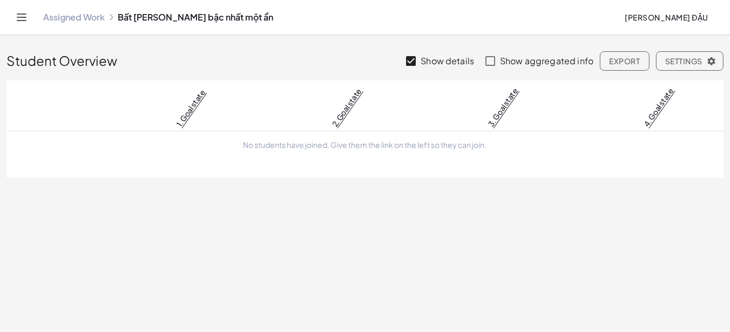
click at [257, 118] on th "1. Goal state" at bounding box center [335, 106] width 156 height 51
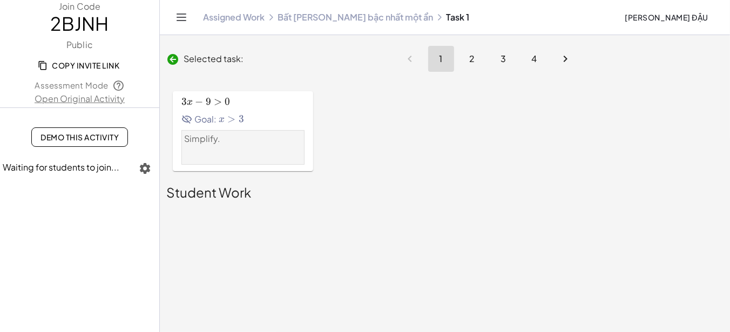
click at [466, 60] on button "2" at bounding box center [472, 59] width 26 height 26
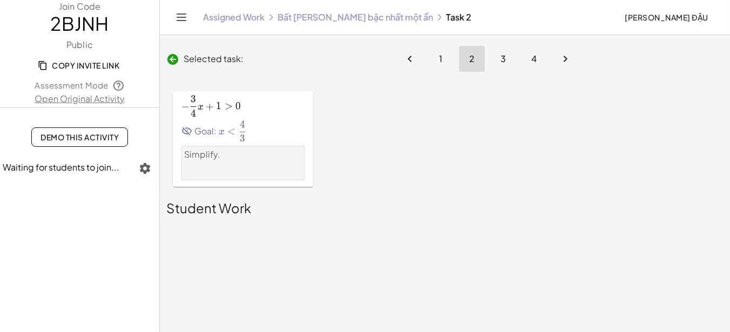
click at [500, 60] on span "3" at bounding box center [503, 58] width 6 height 11
click at [525, 62] on button "4" at bounding box center [534, 59] width 26 height 26
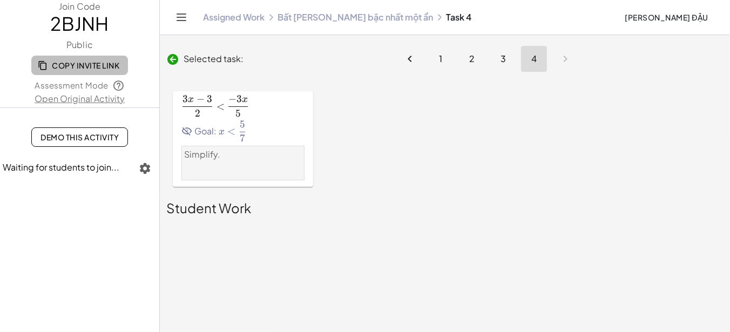
click at [92, 69] on span "Copy Invite Link" at bounding box center [79, 66] width 79 height 10
click at [368, 190] on div "3 x − 3 2 < − 3 x 5 \frac{3x-3}{2}<\frac{-3x}{5} 2 3 x − 3 ​ < 5 − 3 x ​ Goal: …" at bounding box center [305, 139] width 279 height 109
click at [424, 217] on div at bounding box center [445, 218] width 571 height 6
